Goal: Information Seeking & Learning: Check status

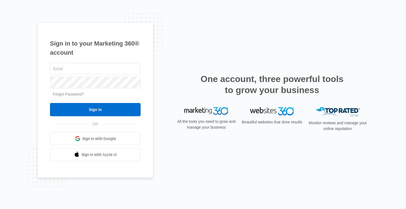
type input "[EMAIL_ADDRESS][DOMAIN_NAME]"
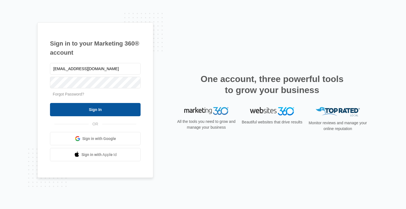
click at [105, 110] on input "Sign In" at bounding box center [95, 109] width 91 height 13
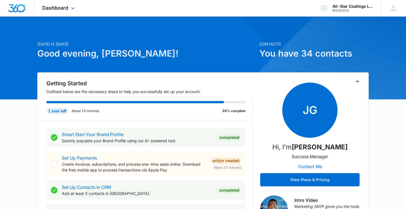
click at [76, 10] on div "Dashboard Apps Reputation Websites Forms CRM Email Social Payments POS Content …" at bounding box center [59, 8] width 51 height 16
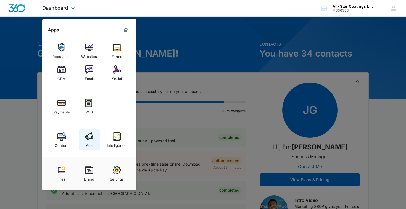
click at [92, 140] on img at bounding box center [89, 136] width 8 height 8
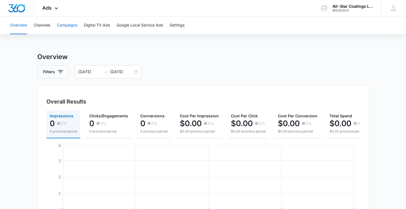
click at [73, 26] on button "Campaigns" at bounding box center [67, 26] width 20 height 18
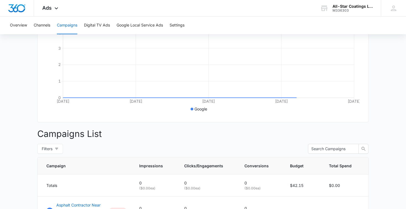
scroll to position [185, 0]
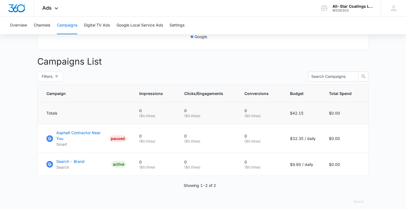
click at [113, 111] on div "Totals" at bounding box center [86, 113] width 80 height 6
click at [166, 153] on td "0 ( $0.00 ea)" at bounding box center [155, 164] width 45 height 23
click at [355, 197] on button "Spend" at bounding box center [358, 201] width 21 height 13
click at [361, 179] on div "Raw" at bounding box center [362, 178] width 16 height 3
click at [356, 195] on button "Spend" at bounding box center [358, 201] width 21 height 13
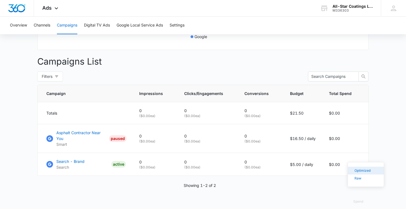
click at [359, 171] on div "Optimized" at bounding box center [362, 170] width 16 height 3
click at [170, 159] on p "0" at bounding box center [155, 162] width 32 height 6
click at [75, 158] on p "Search - Brand" at bounding box center [70, 161] width 28 height 6
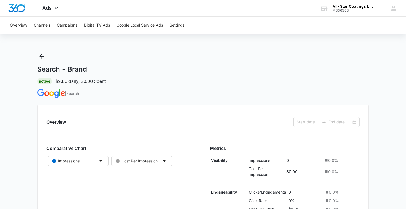
type input "[DATE]"
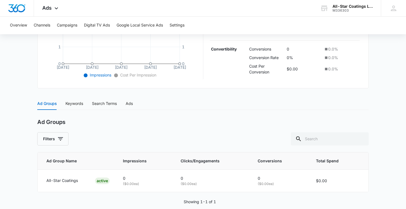
scroll to position [174, 0]
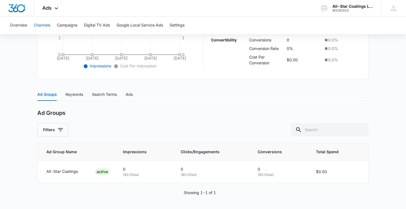
click at [39, 28] on button "Channels" at bounding box center [42, 26] width 17 height 18
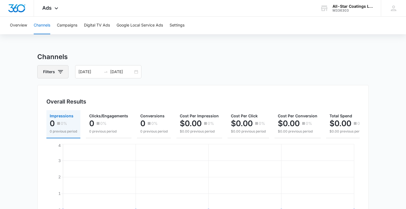
click at [61, 73] on icon "button" at bounding box center [60, 71] width 7 height 7
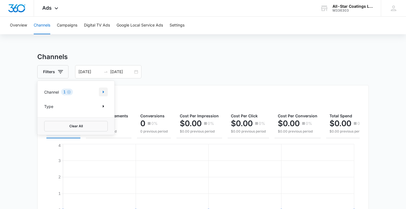
click at [104, 91] on icon "Show Channel filters" at bounding box center [103, 92] width 7 height 7
click at [48, 121] on icon at bounding box center [47, 119] width 5 height 5
click at [44, 120] on input "Facebook / Instagram" at bounding box center [44, 119] width 0 height 0
checkbox input "true"
click at [48, 90] on icon "Back" at bounding box center [48, 89] width 4 height 4
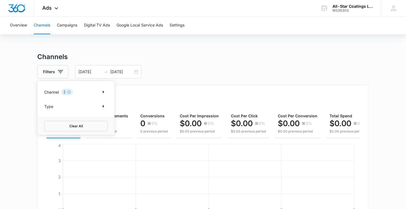
click at [14, 98] on main "Channels Filters Channel 2 Type Clear All 09/01/2025 09/05/2025 Overall Results…" at bounding box center [203, 191] width 406 height 279
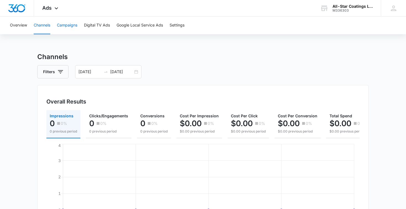
click at [68, 25] on button "Campaigns" at bounding box center [67, 26] width 20 height 18
click at [62, 75] on icon "button" at bounding box center [60, 71] width 7 height 7
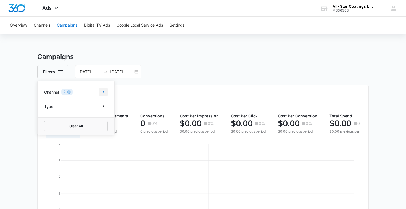
click at [101, 94] on icon "Show Channel filters" at bounding box center [103, 92] width 7 height 7
click at [46, 120] on icon at bounding box center [47, 119] width 3 height 2
click at [44, 120] on input "Facebook / Instagram" at bounding box center [44, 119] width 0 height 0
checkbox input "false"
click at [47, 88] on icon "Back" at bounding box center [48, 89] width 7 height 7
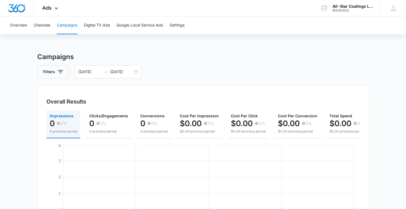
click at [59, 76] on button "Filters" at bounding box center [52, 71] width 31 height 13
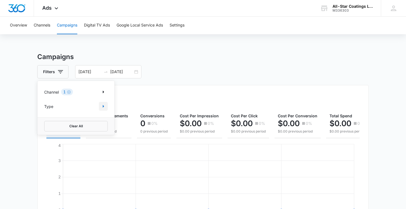
click at [103, 102] on button "Show Type filters" at bounding box center [103, 106] width 9 height 9
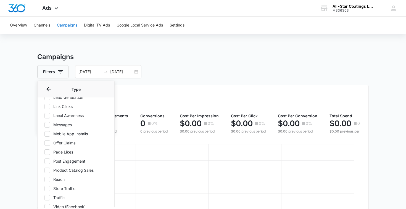
scroll to position [107, 0]
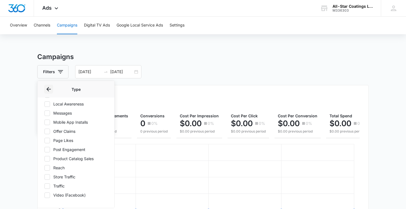
click at [45, 89] on icon "Back" at bounding box center [48, 89] width 7 height 7
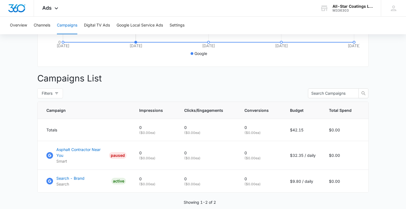
scroll to position [185, 0]
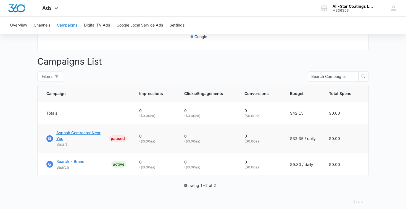
click at [88, 131] on p "Asphalt Contractor Near You" at bounding box center [81, 136] width 51 height 12
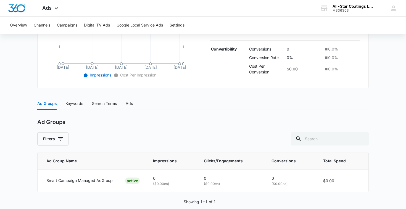
scroll to position [174, 0]
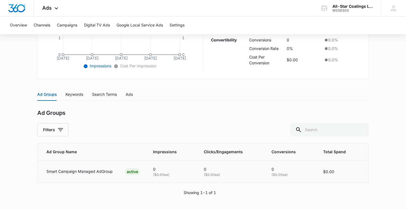
click at [88, 167] on td "Smart Campaign Managed AdGroup ACTIVE" at bounding box center [92, 171] width 109 height 22
click at [58, 128] on icon "button" at bounding box center [60, 129] width 7 height 7
click at [89, 103] on div "Ad Groups Keywords Search Terms Ads Ad Groups Filters Viewing : All Active Paus…" at bounding box center [202, 145] width 331 height 115
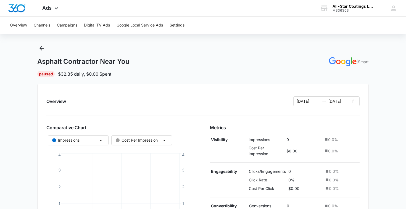
scroll to position [0, 0]
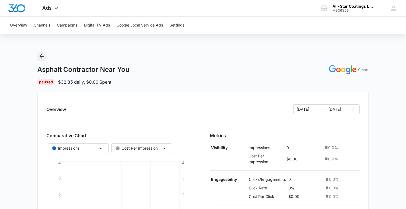
click at [43, 55] on icon "Back" at bounding box center [41, 56] width 7 height 7
